Goal: Task Accomplishment & Management: Manage account settings

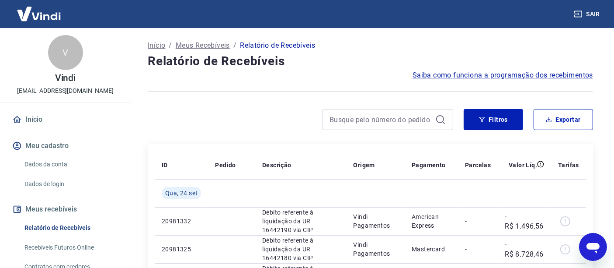
click at [45, 13] on img at bounding box center [38, 13] width 57 height 27
